Goal: Find specific page/section: Find specific page/section

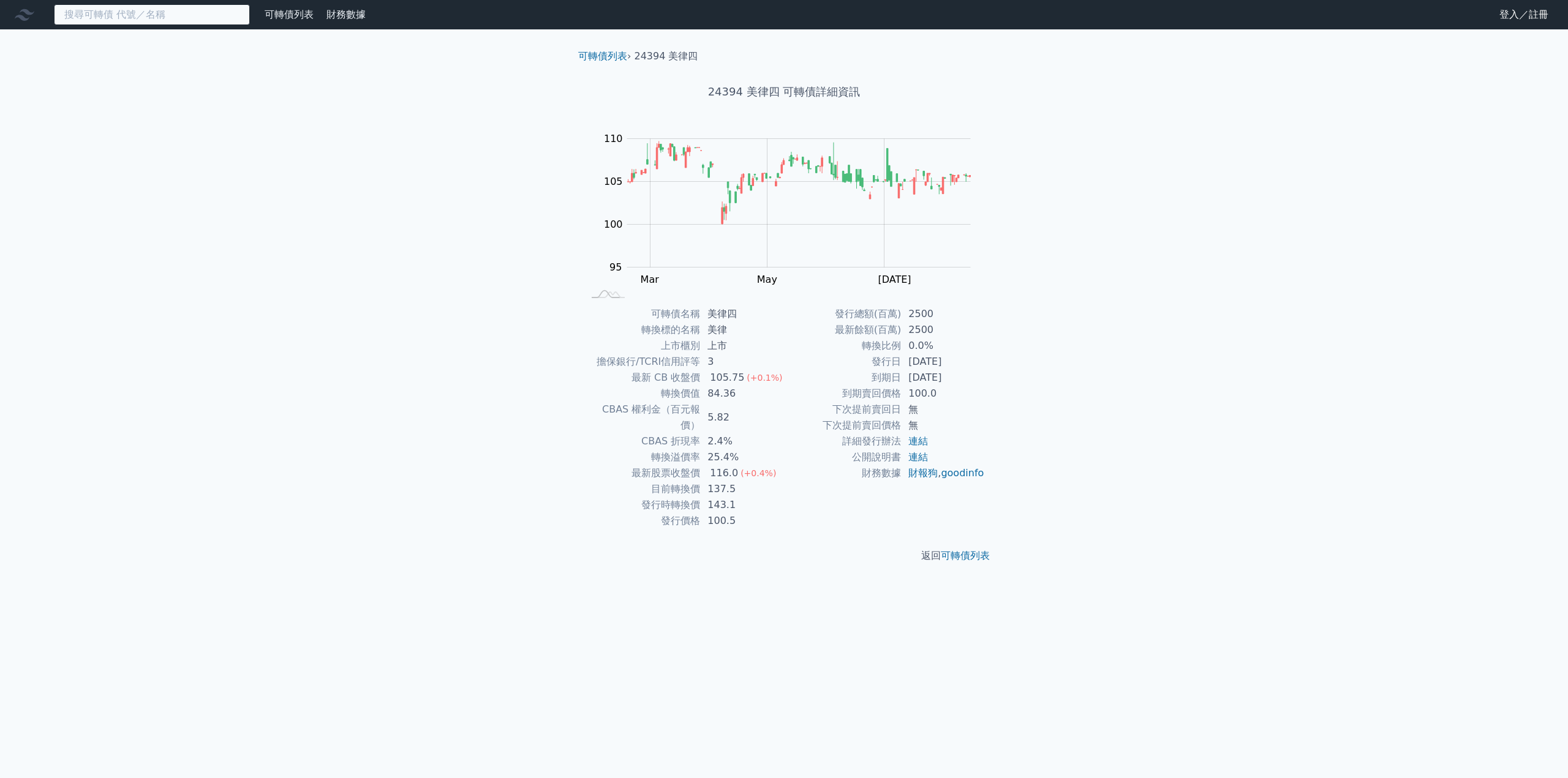
click at [234, 14] on input at bounding box center [152, 14] width 196 height 21
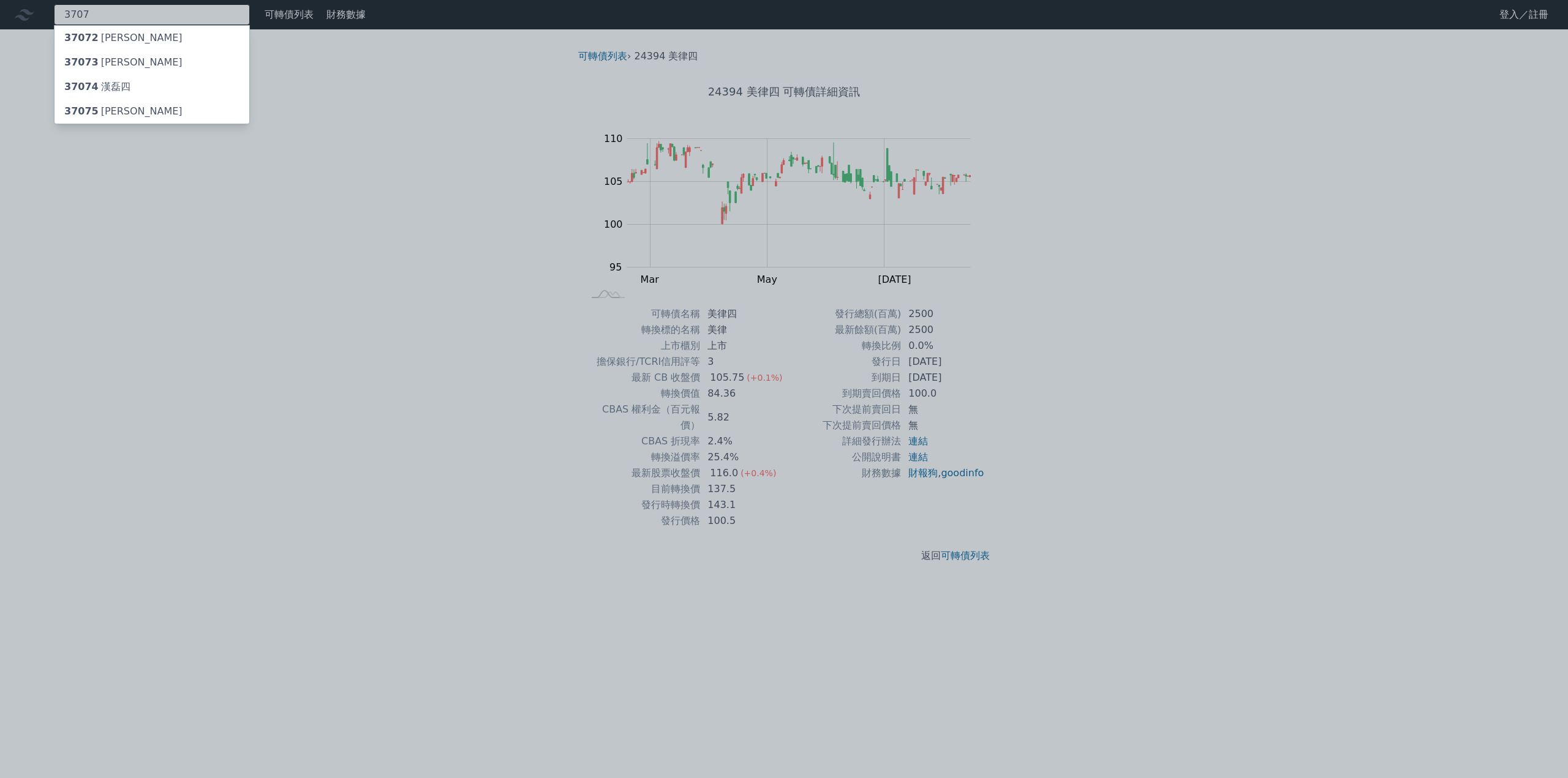
type input "3707"
click at [133, 91] on div "37074 [PERSON_NAME]四" at bounding box center [152, 87] width 195 height 25
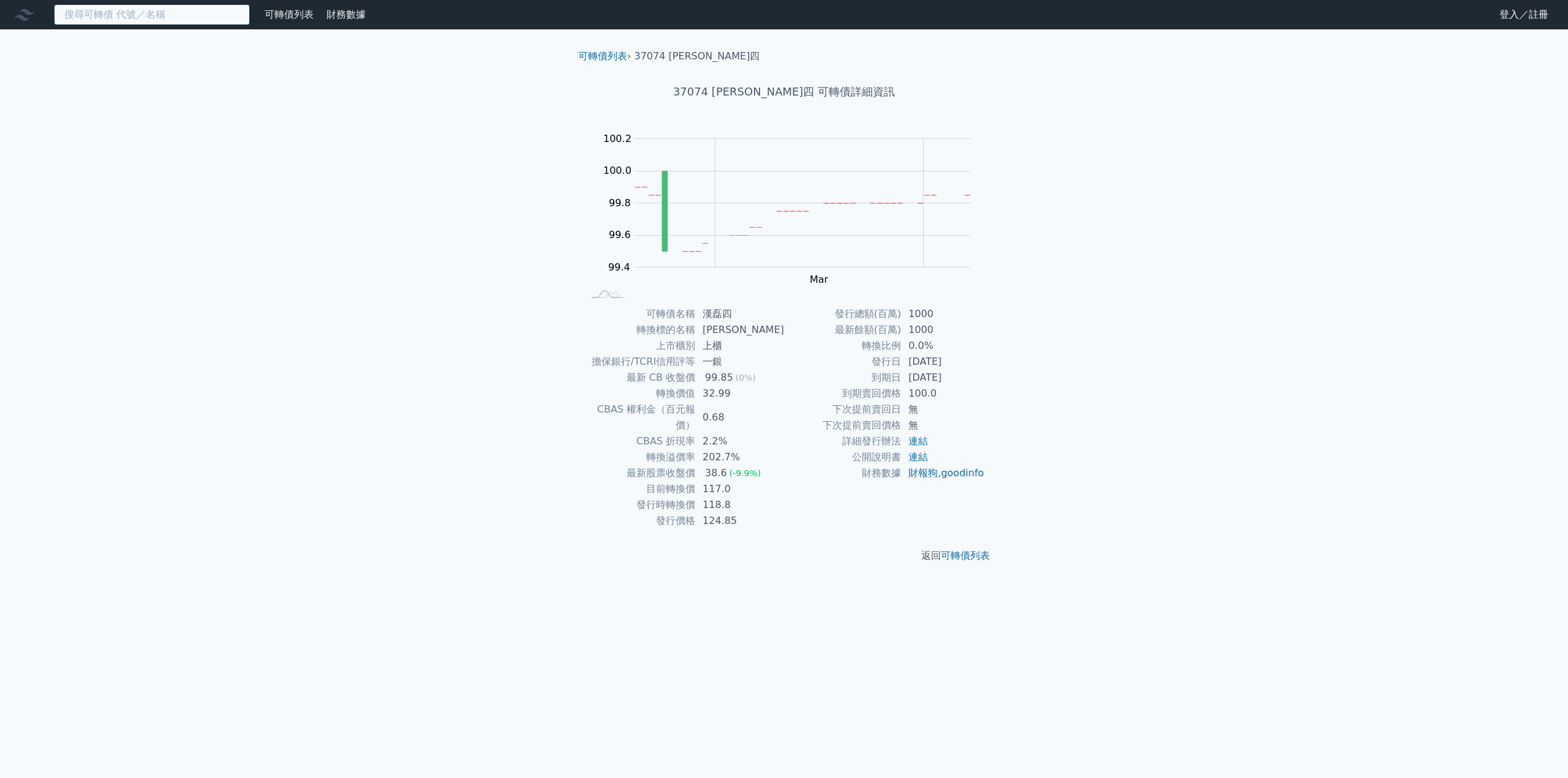
click at [174, 17] on input at bounding box center [152, 14] width 196 height 21
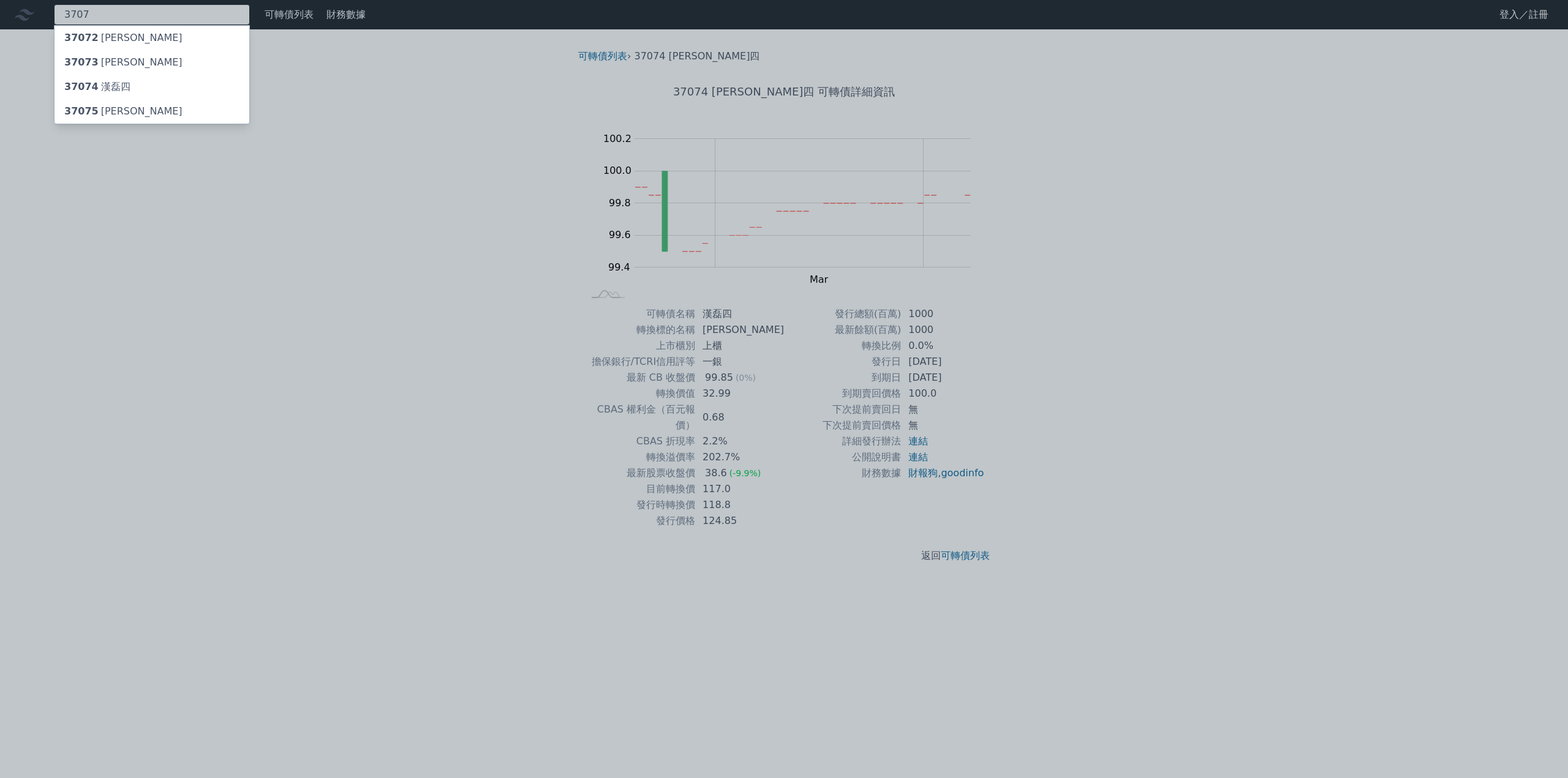
type input "3707"
click at [155, 101] on div "37075 [PERSON_NAME]" at bounding box center [152, 111] width 195 height 25
